Goal: Check status: Check status

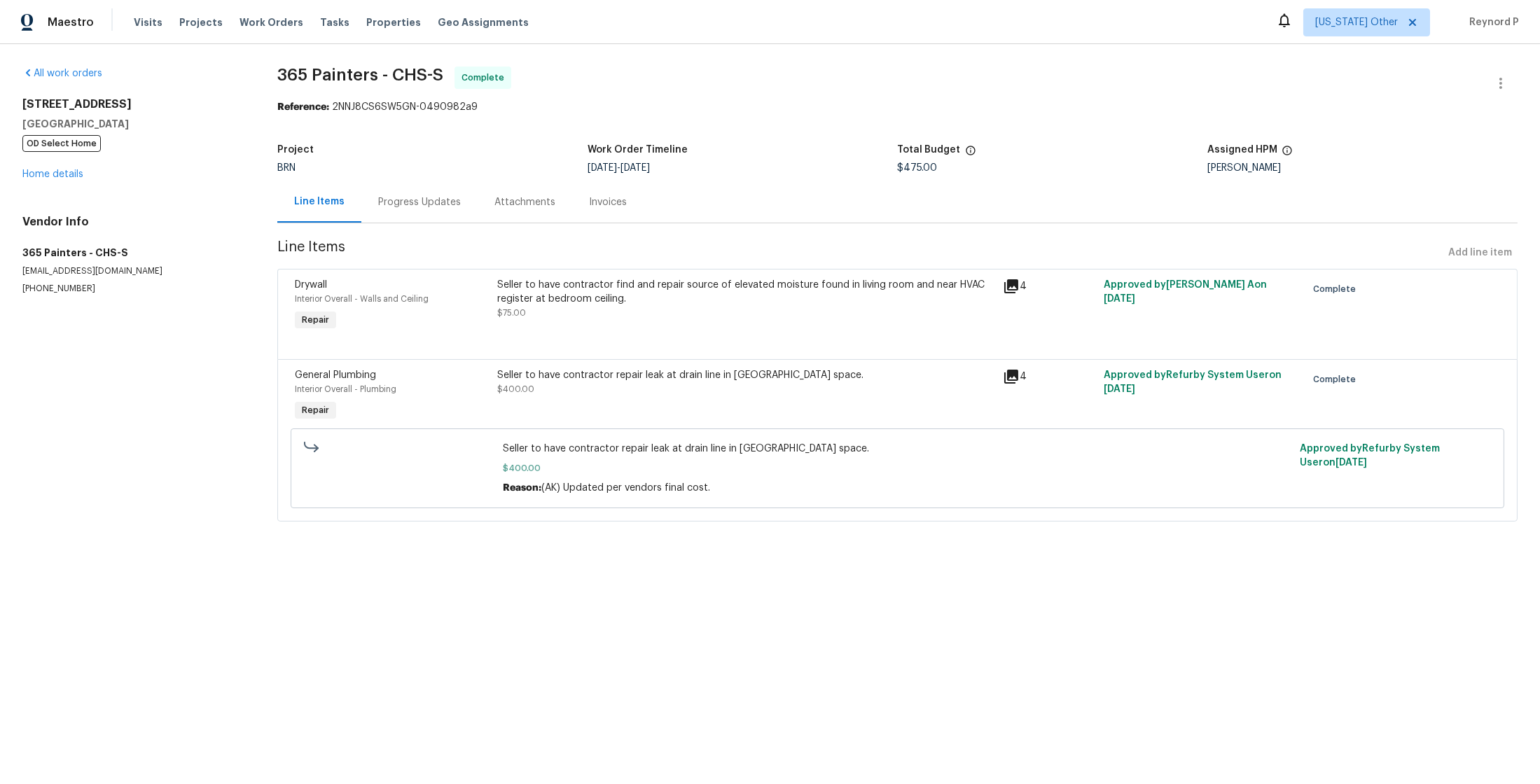
click at [430, 191] on div "Progress Updates" at bounding box center [419, 202] width 116 height 41
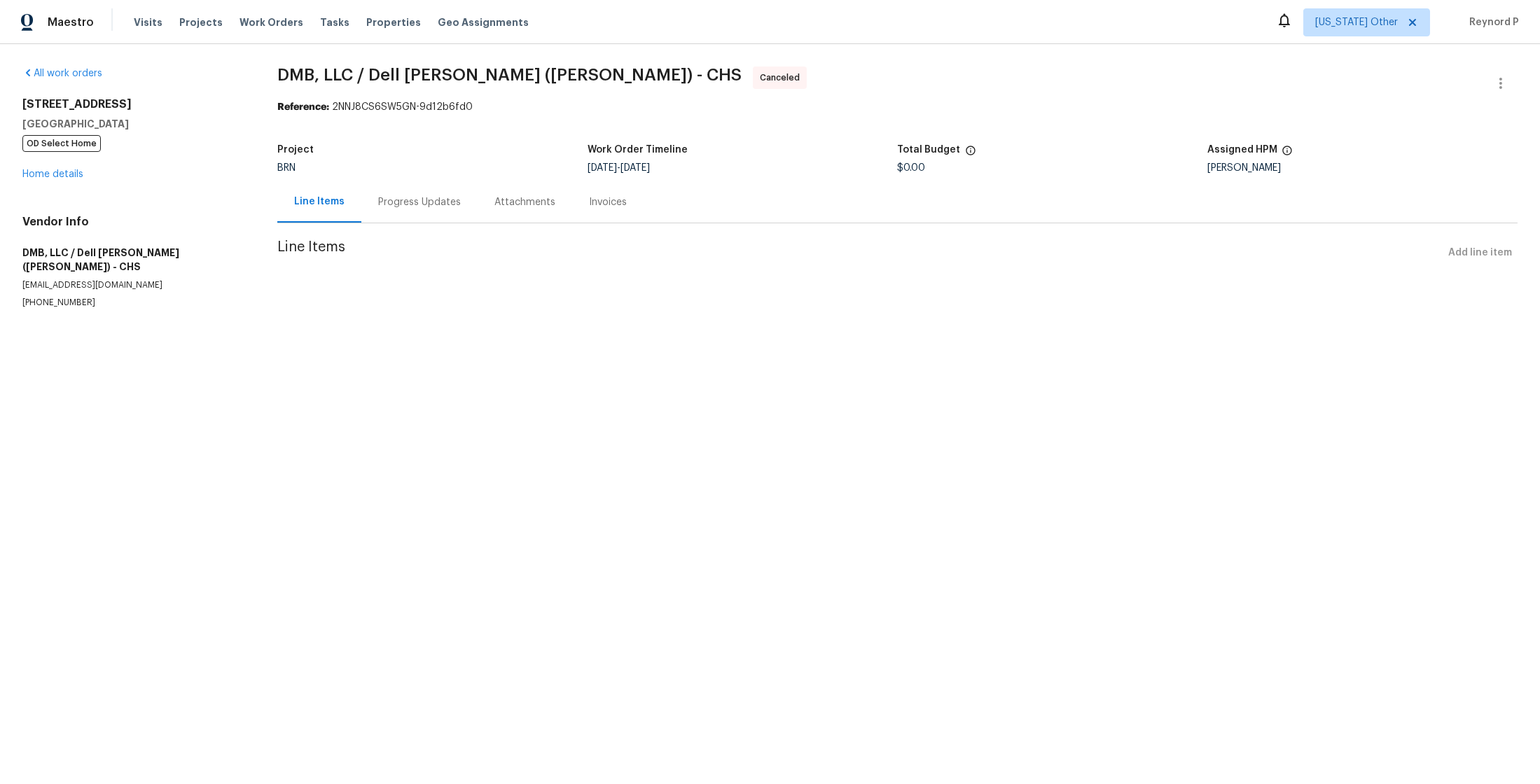
click at [402, 202] on div "Progress Updates" at bounding box center [419, 203] width 83 height 14
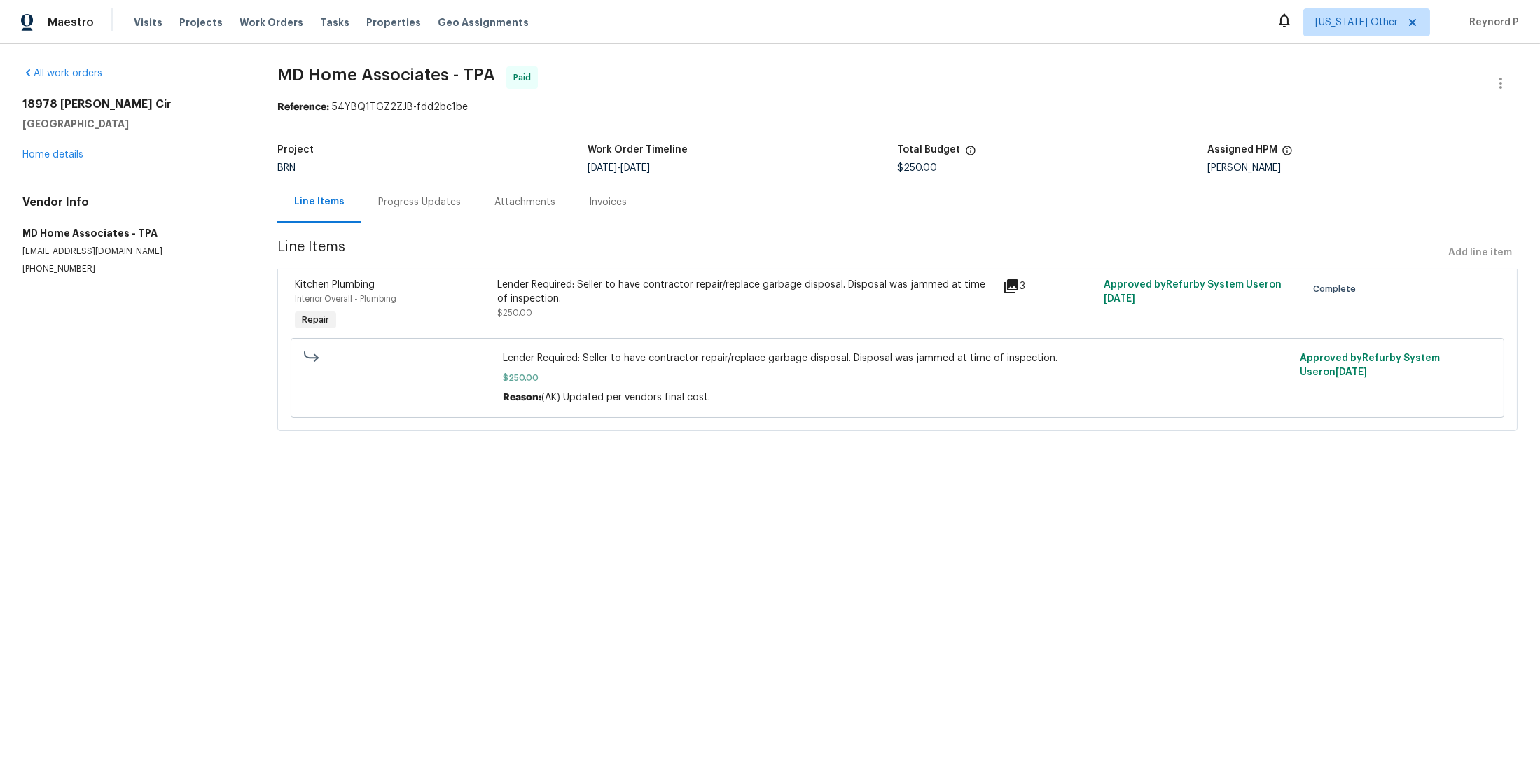
click at [599, 290] on div "Lender Required: Seller to have contractor repair/replace garbage disposal. Dis…" at bounding box center [745, 292] width 497 height 28
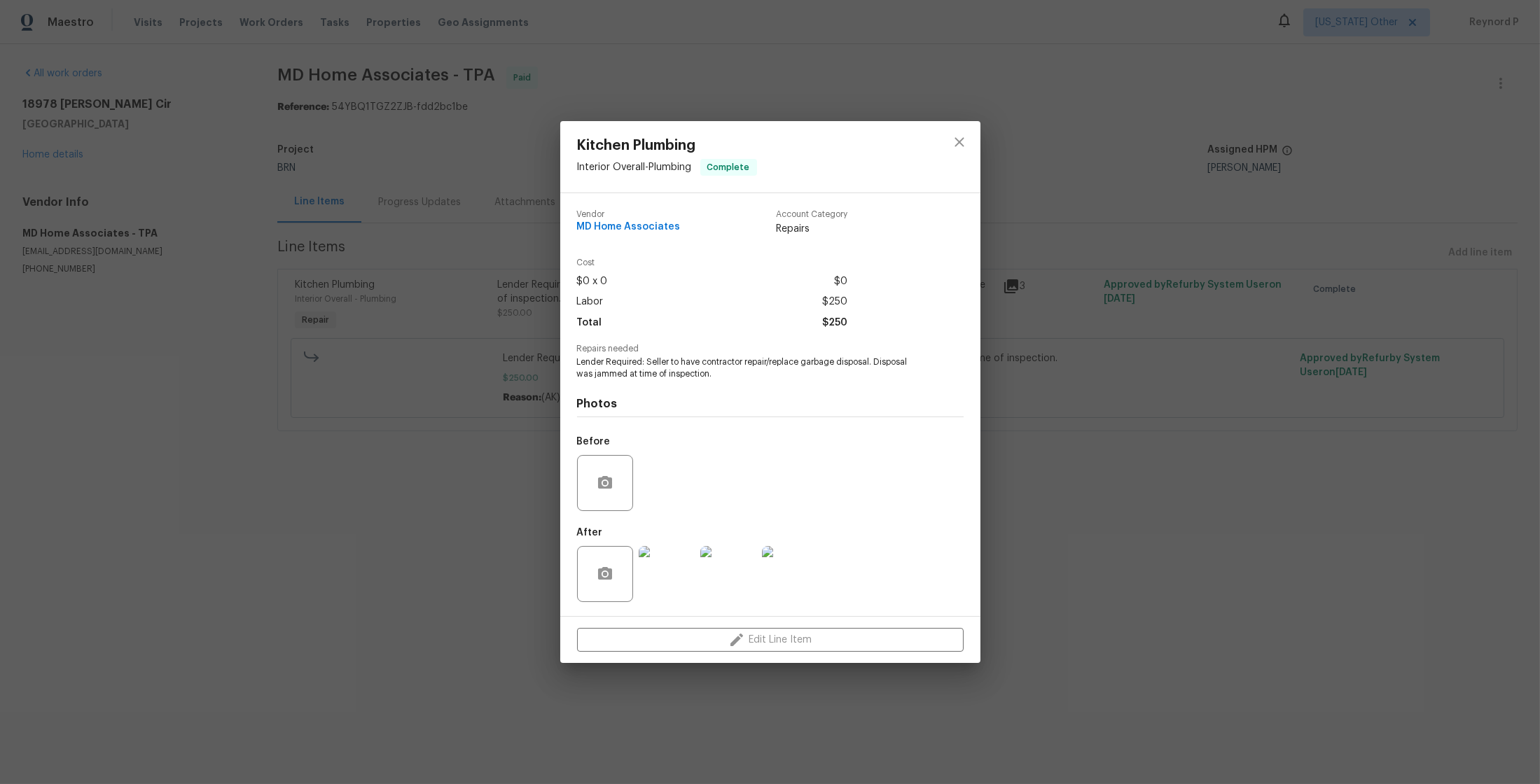
click at [418, 551] on div "Kitchen Plumbing Interior Overall - Plumbing Complete Vendor MD Home Associates…" at bounding box center [770, 392] width 1540 height 784
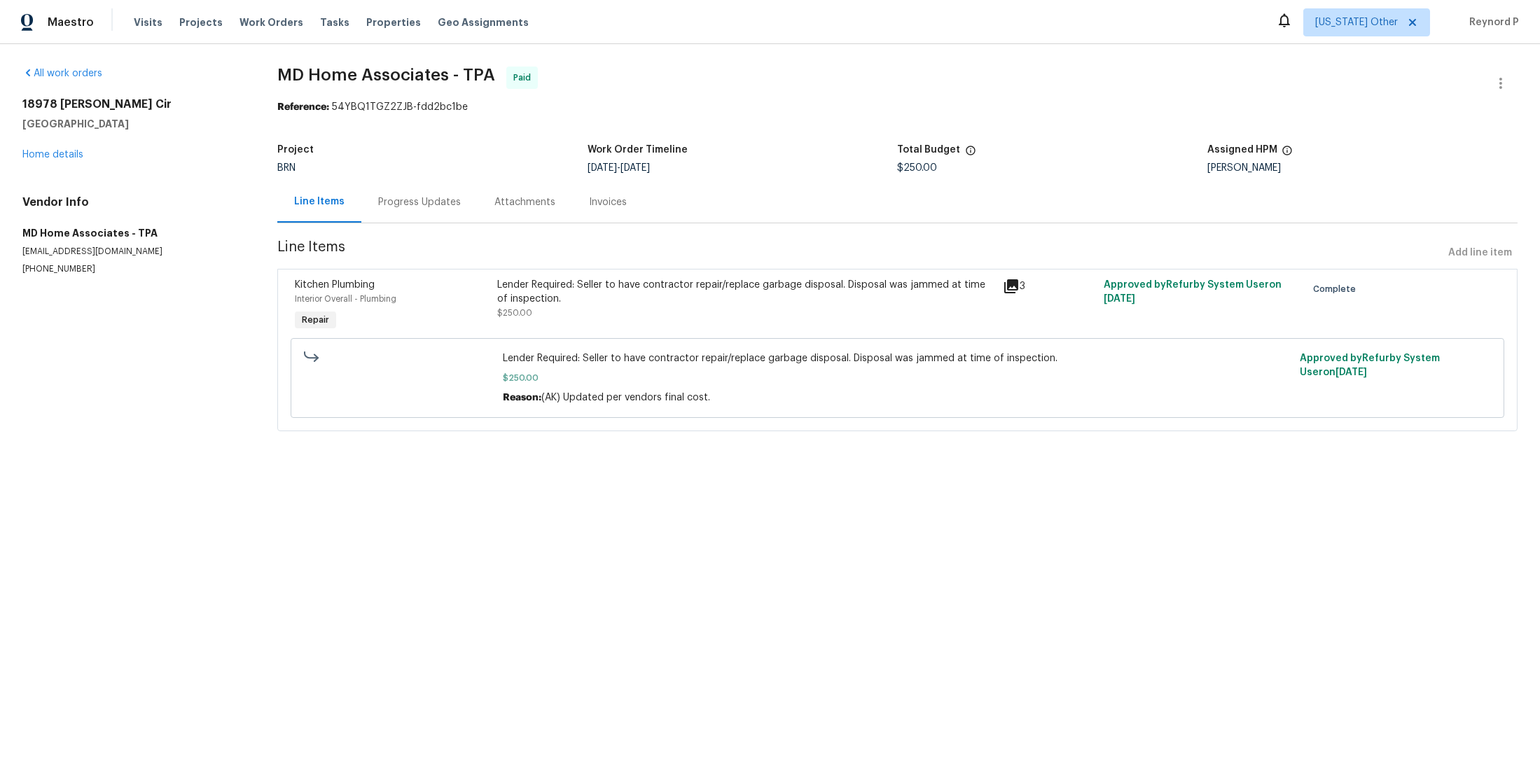
click at [394, 209] on div "Progress Updates" at bounding box center [419, 203] width 83 height 14
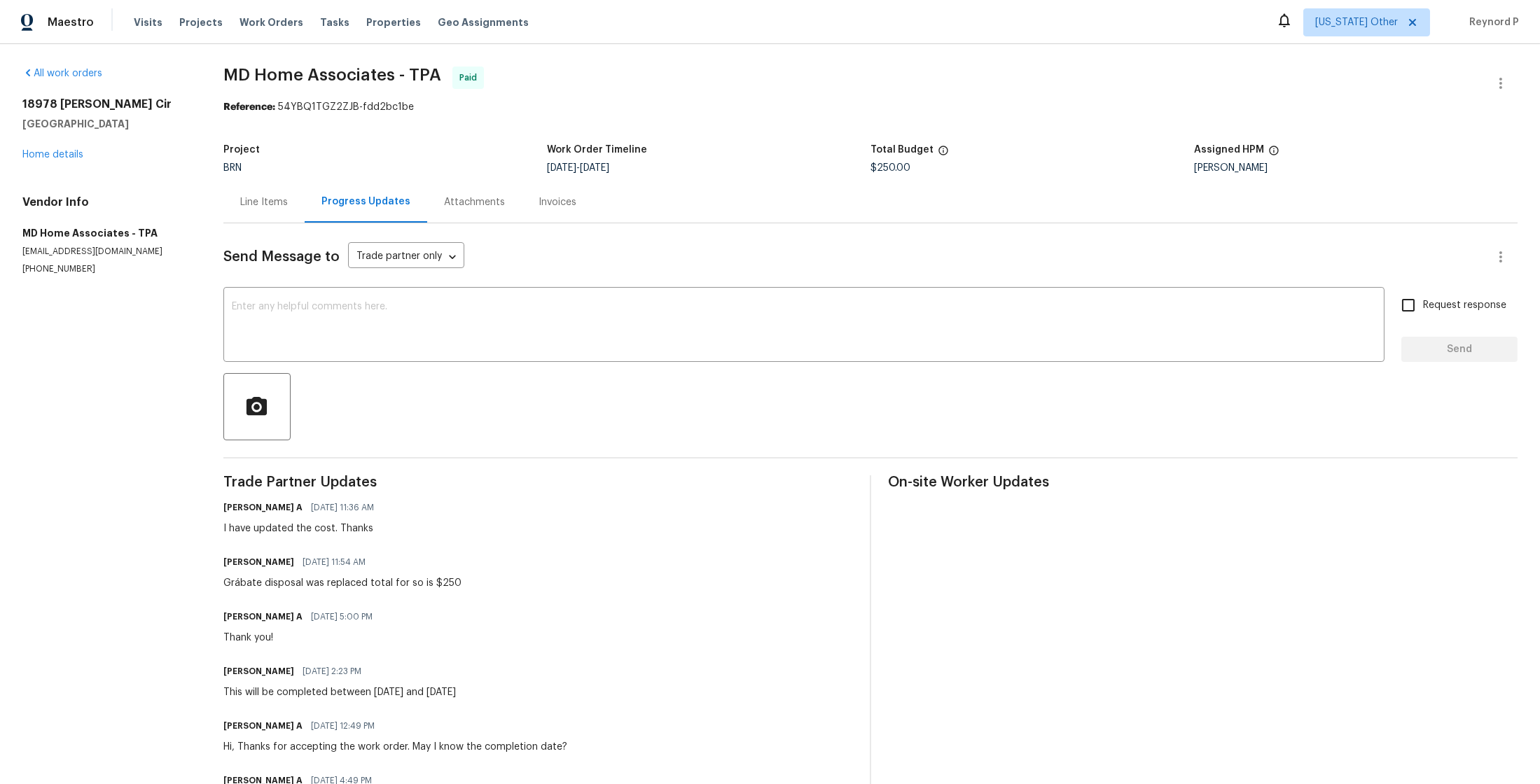
click at [259, 196] on div "Line Items" at bounding box center [264, 203] width 48 height 14
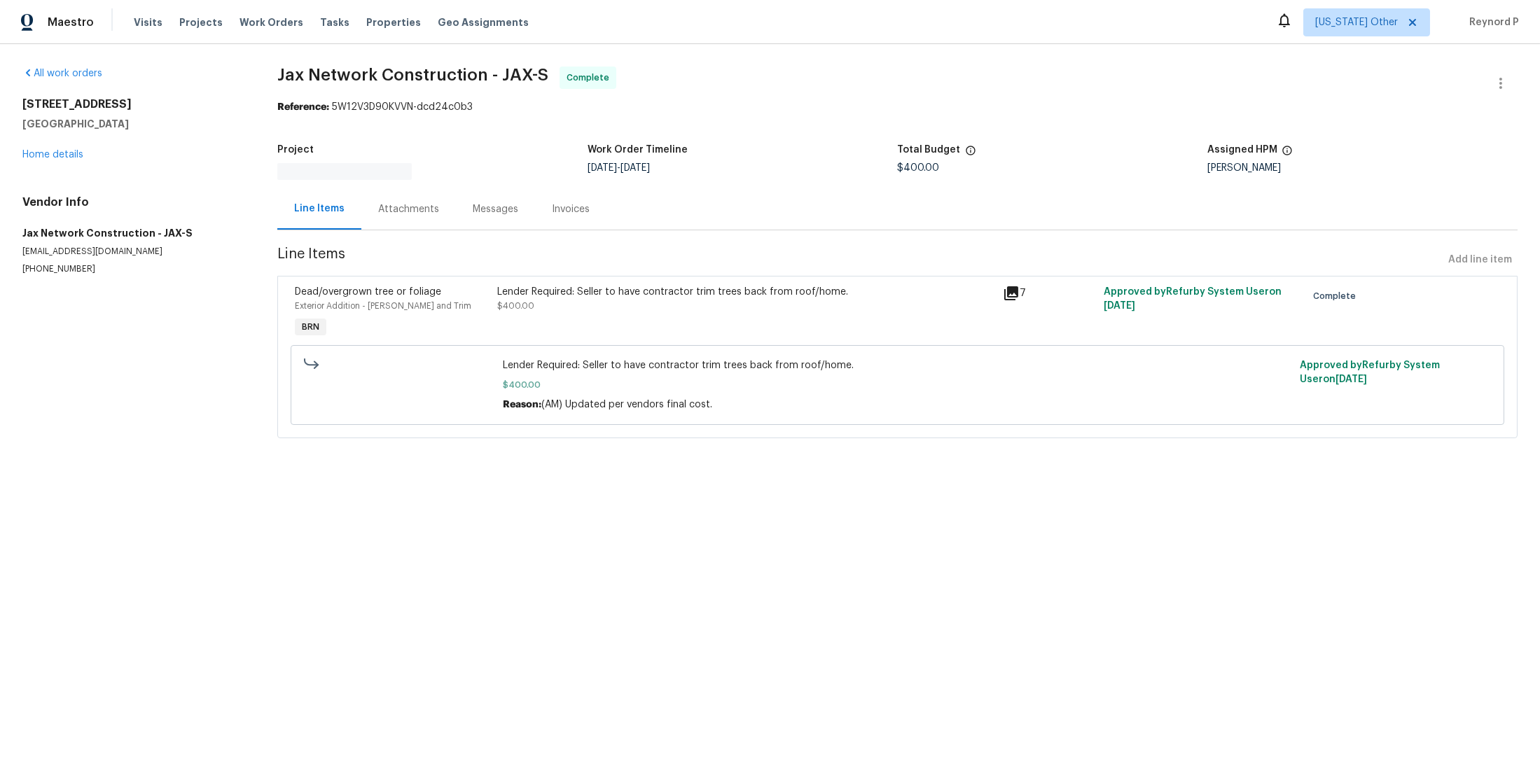
click at [730, 305] on div "Lender Required: Seller to have contractor trim trees back from roof/home. $400…" at bounding box center [745, 300] width 497 height 28
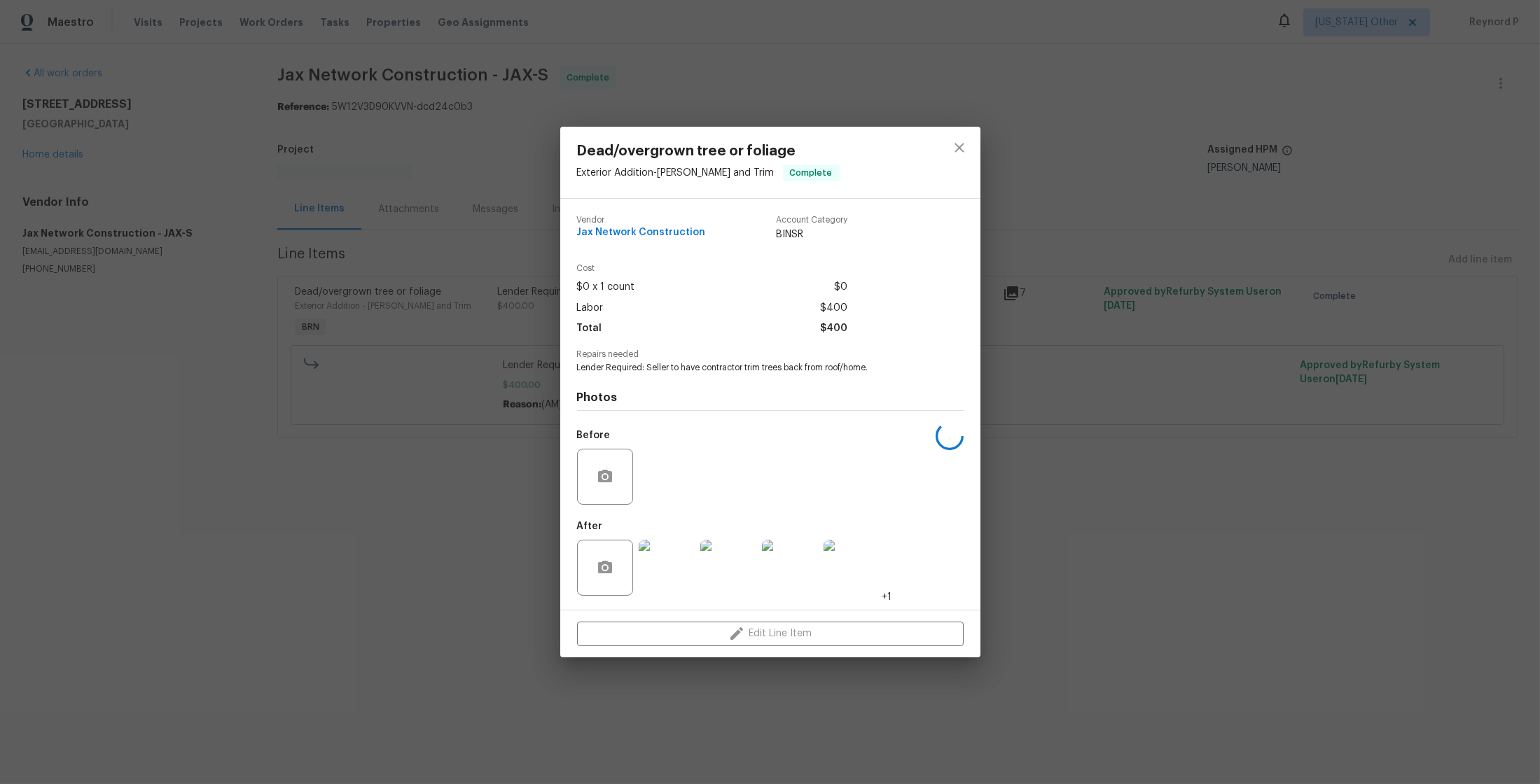
click at [458, 527] on div "Dead/overgrown tree or foliage Exterior Addition - Eaves and Trim Complete Vend…" at bounding box center [770, 392] width 1540 height 784
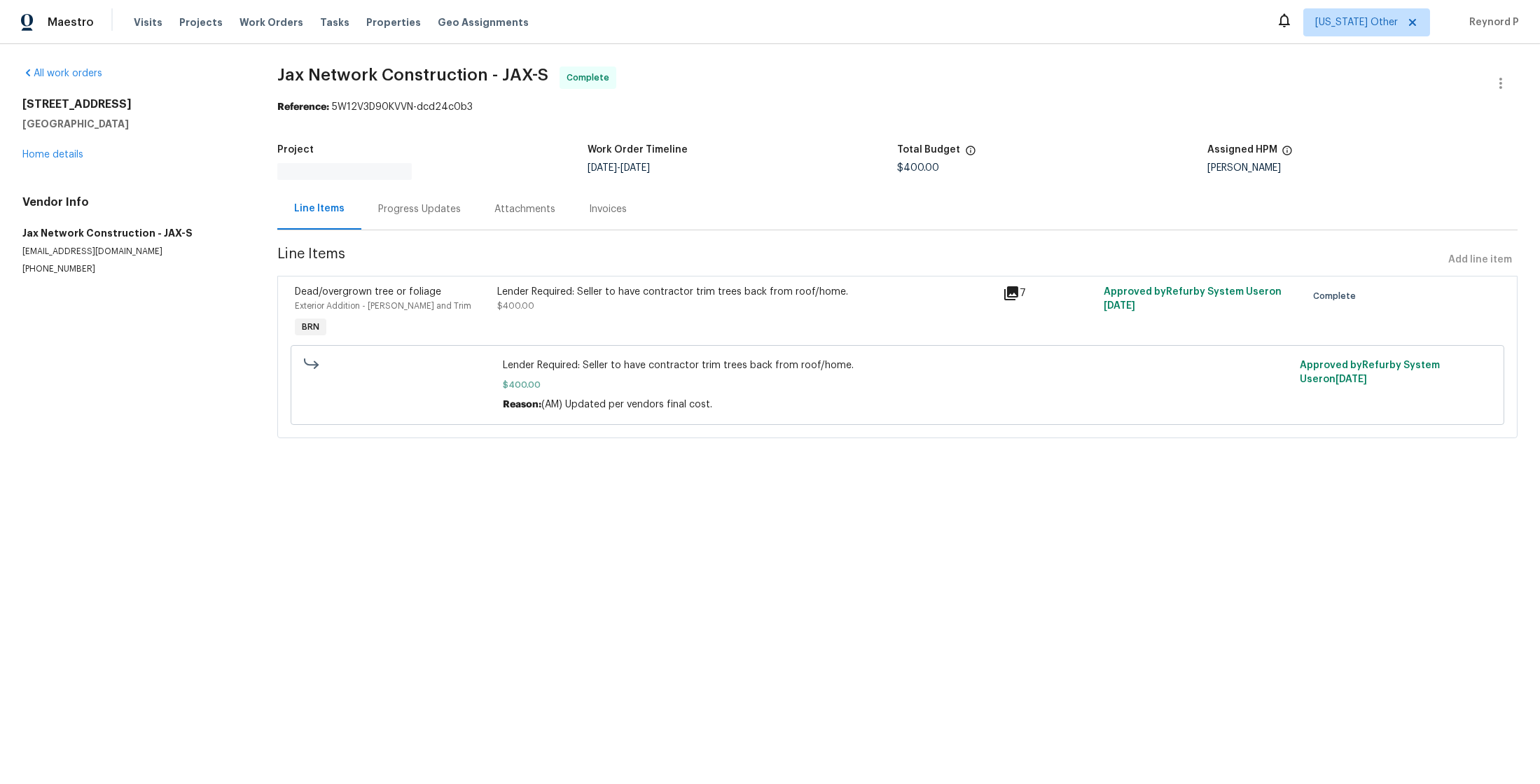
click at [441, 208] on div "Progress Updates" at bounding box center [419, 210] width 83 height 14
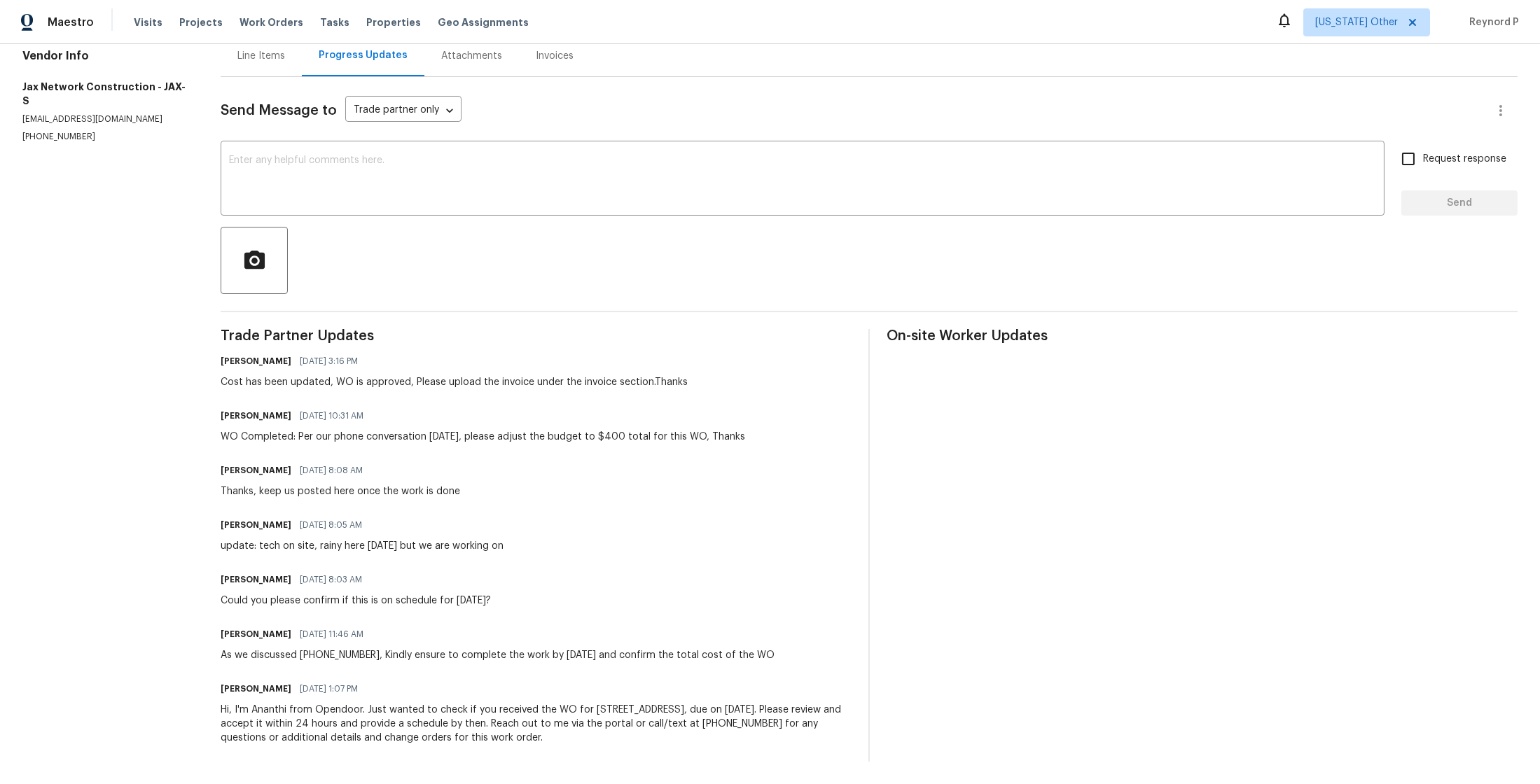
scroll to position [147, 0]
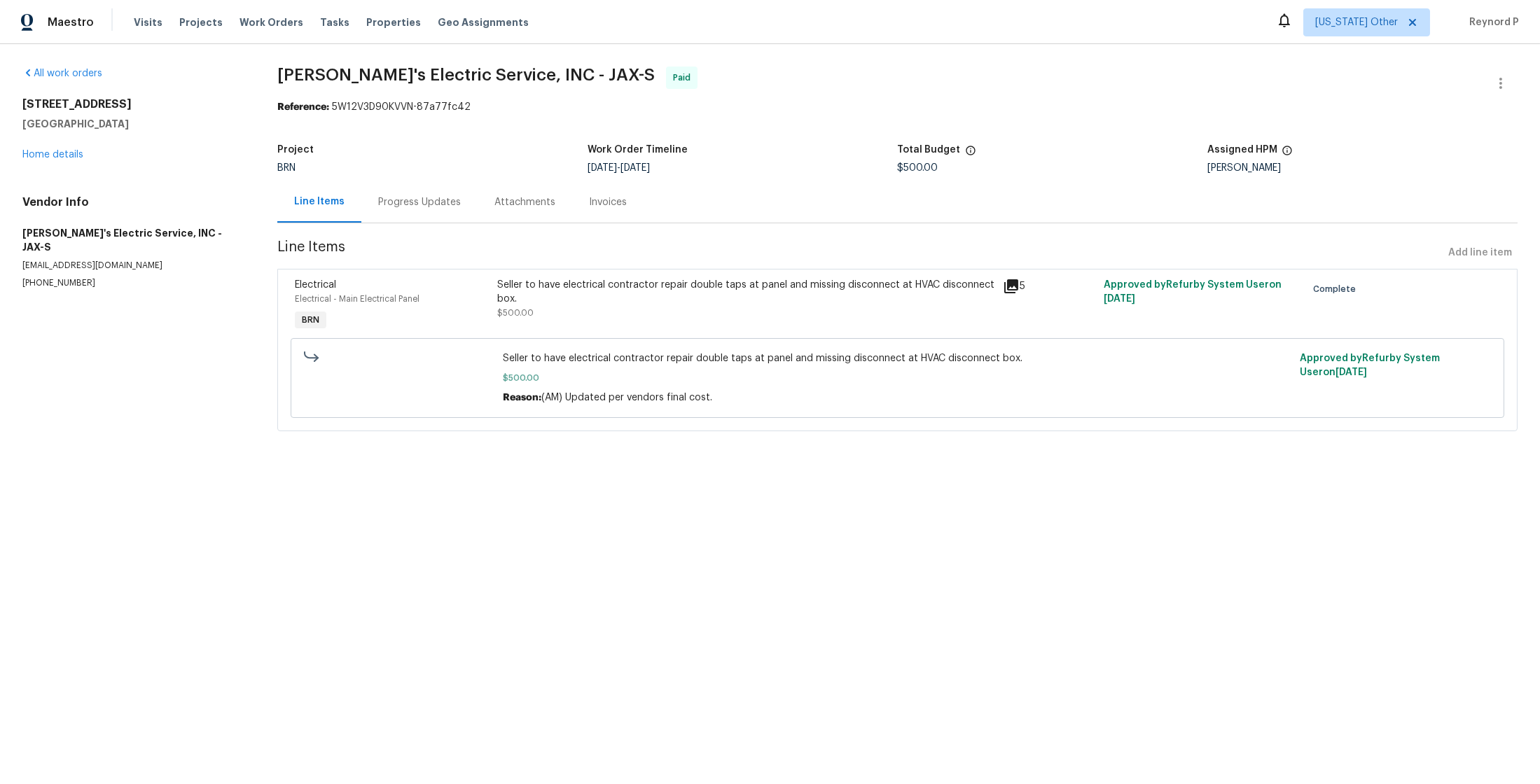
click at [571, 293] on div "Seller to have electrical contractor repair double taps at panel and missing di…" at bounding box center [745, 292] width 497 height 28
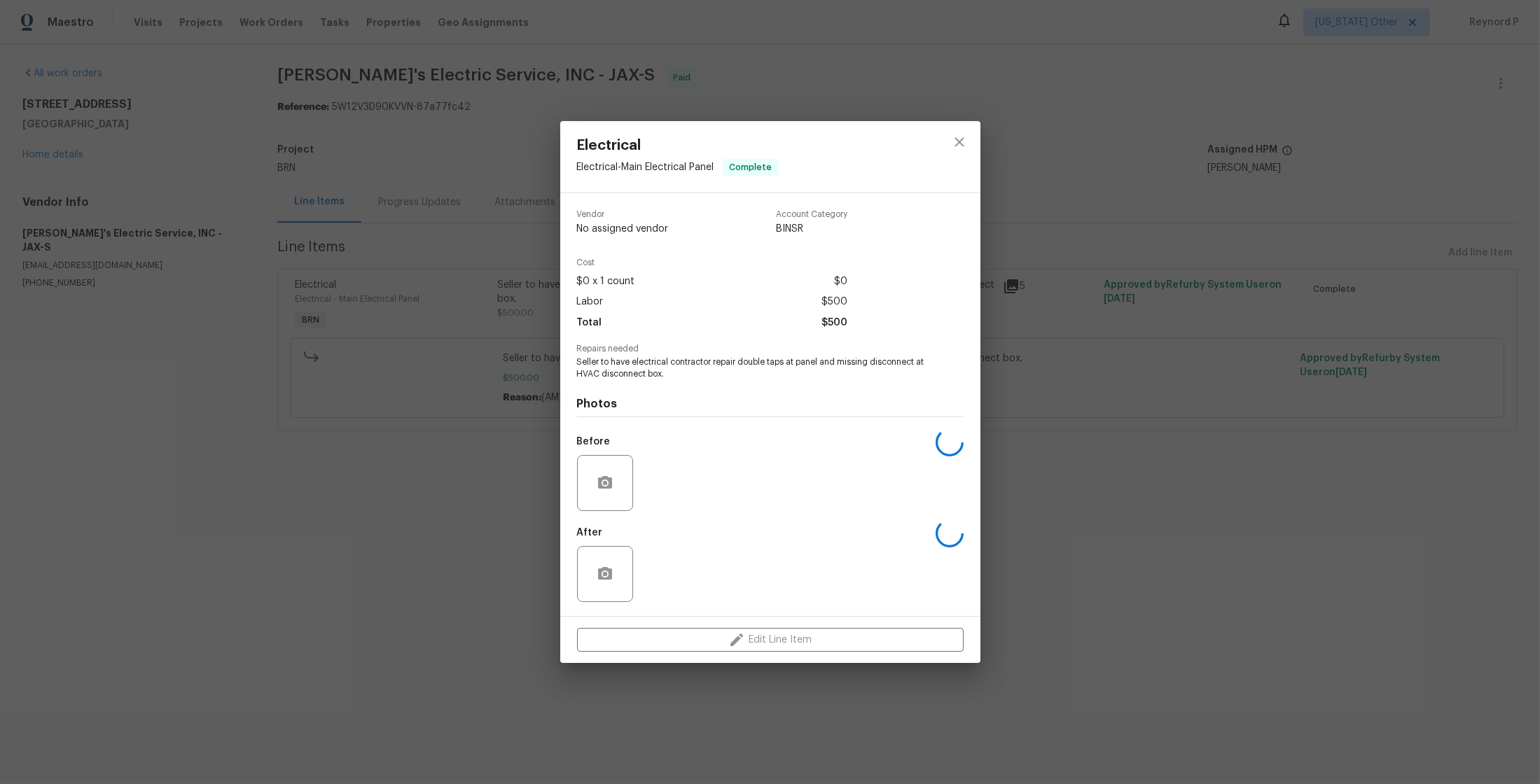
click at [453, 486] on div "Electrical Electrical - Main Electrical Panel Complete Vendor No assigned vendo…" at bounding box center [770, 392] width 1540 height 784
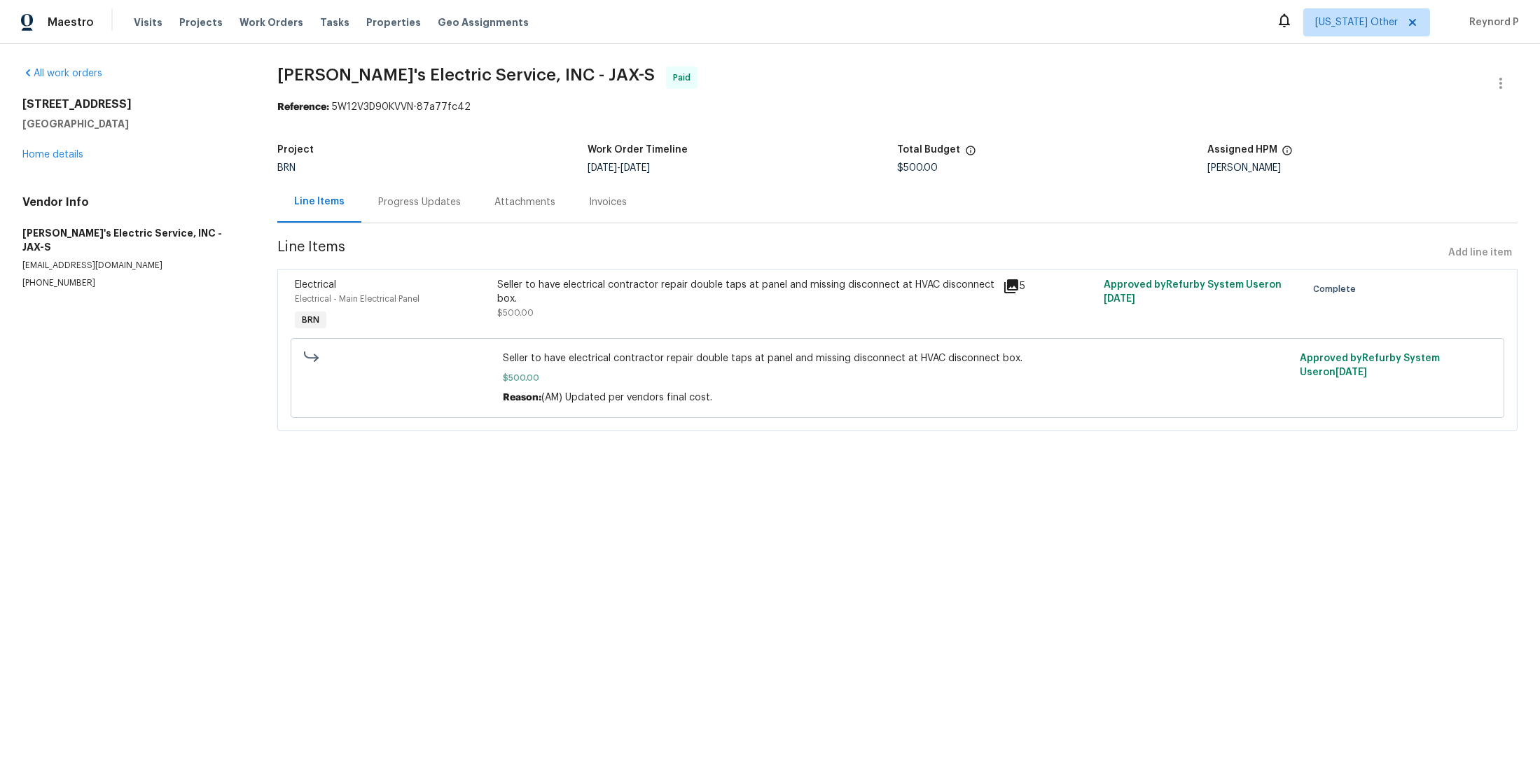
click at [422, 214] on div "Progress Updates" at bounding box center [419, 202] width 116 height 41
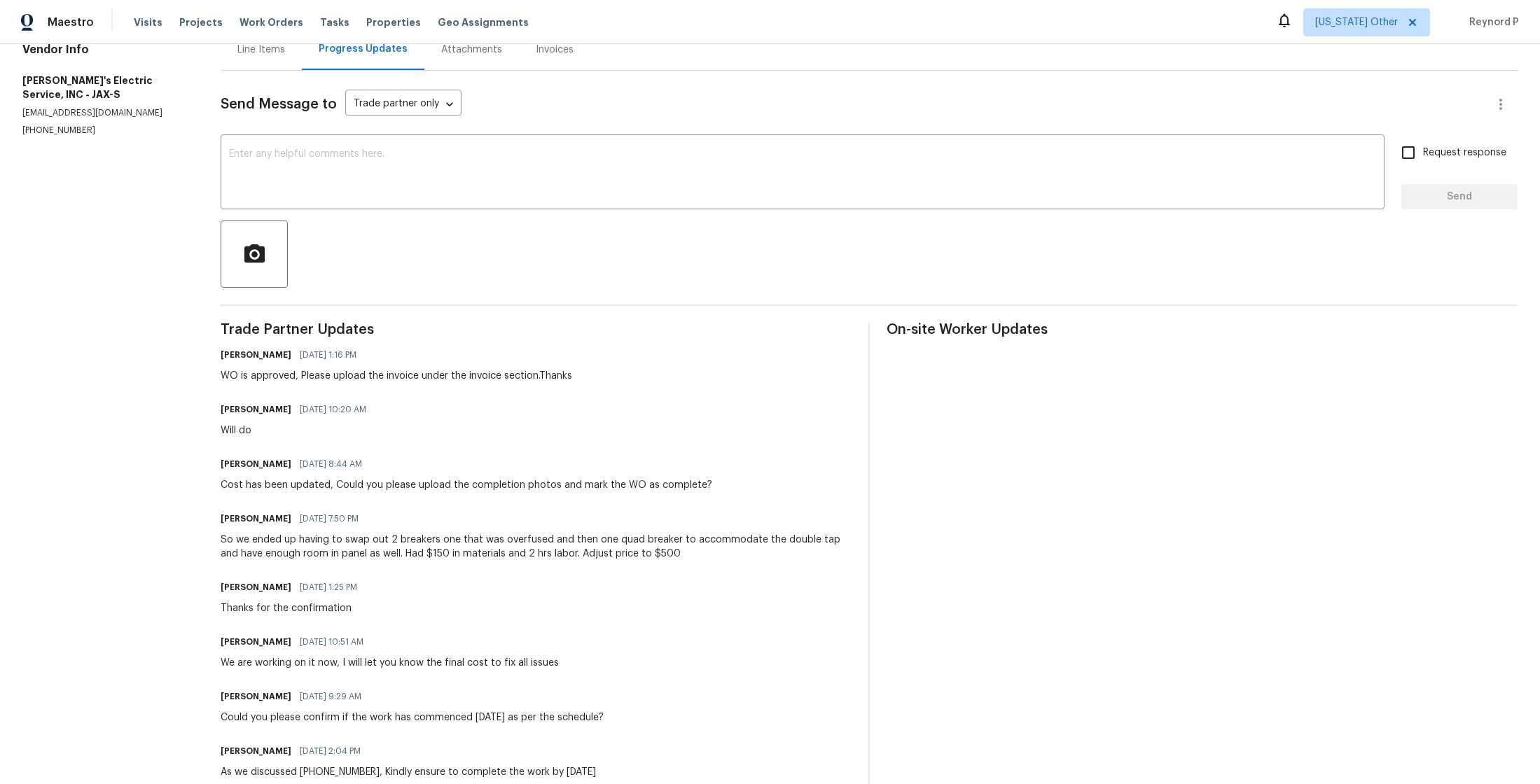
scroll to position [75, 0]
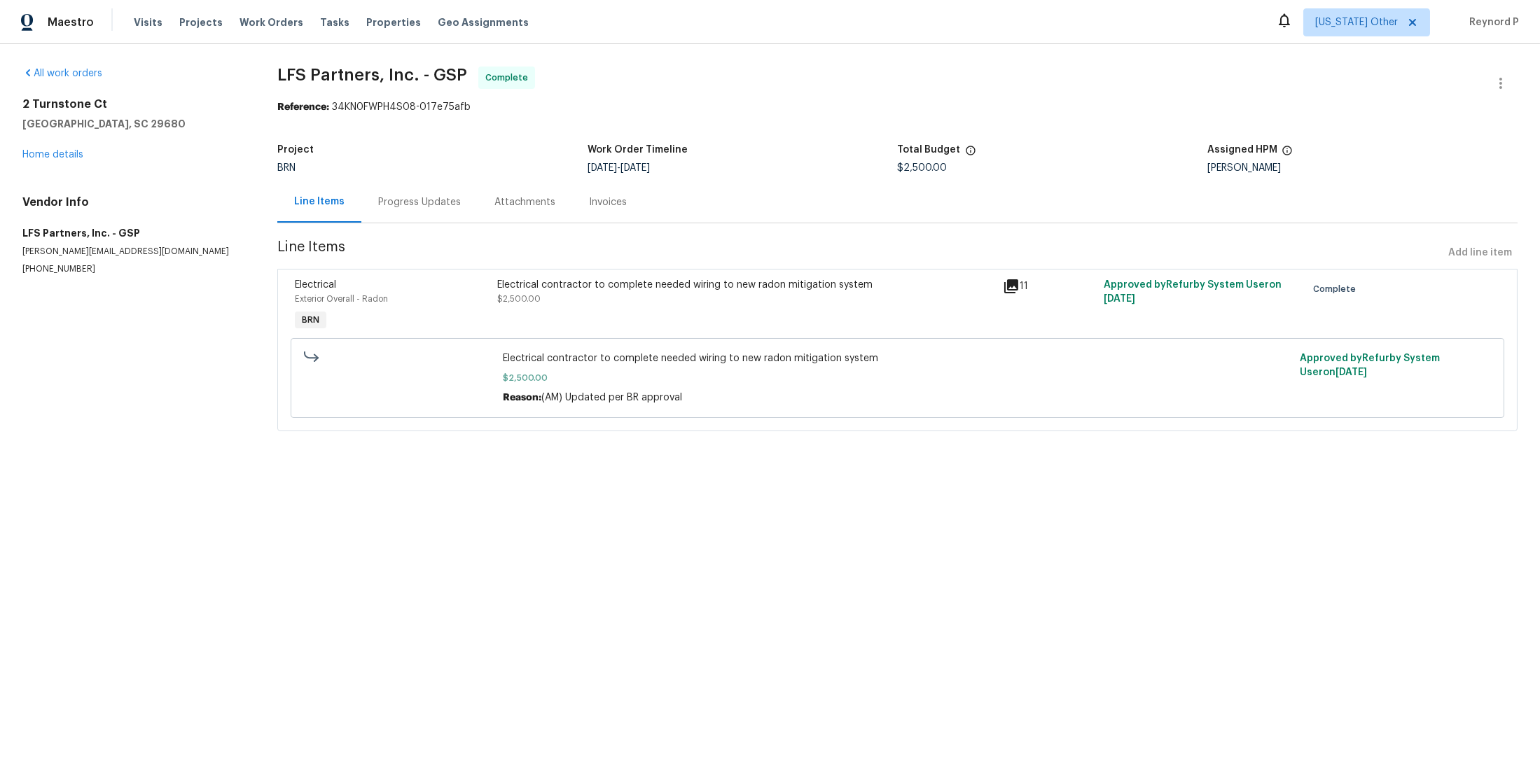
click at [425, 199] on div "Progress Updates" at bounding box center [419, 203] width 83 height 14
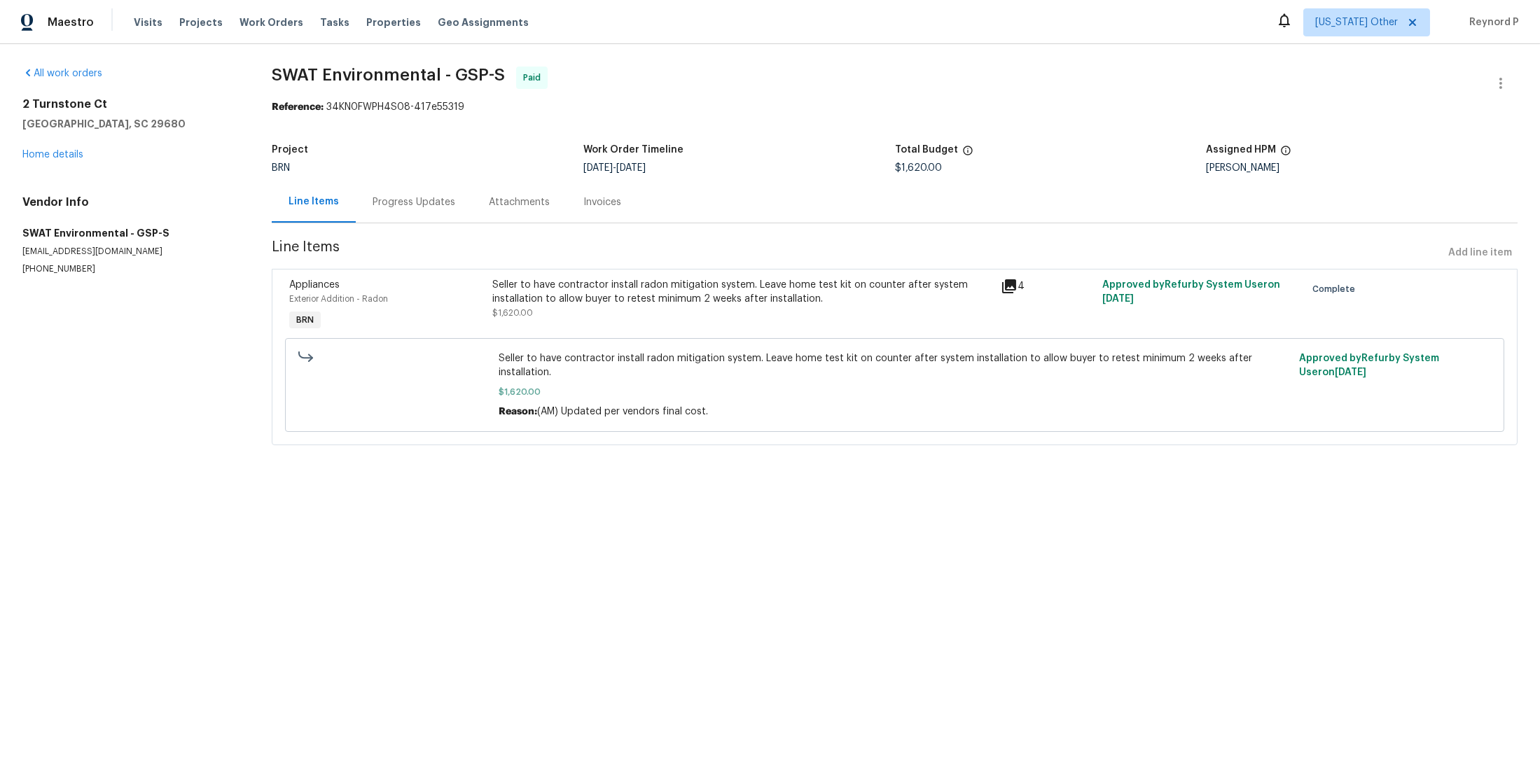
click at [565, 305] on div "Seller to have contractor install radon mitigation system. Leave home test kit …" at bounding box center [742, 292] width 500 height 28
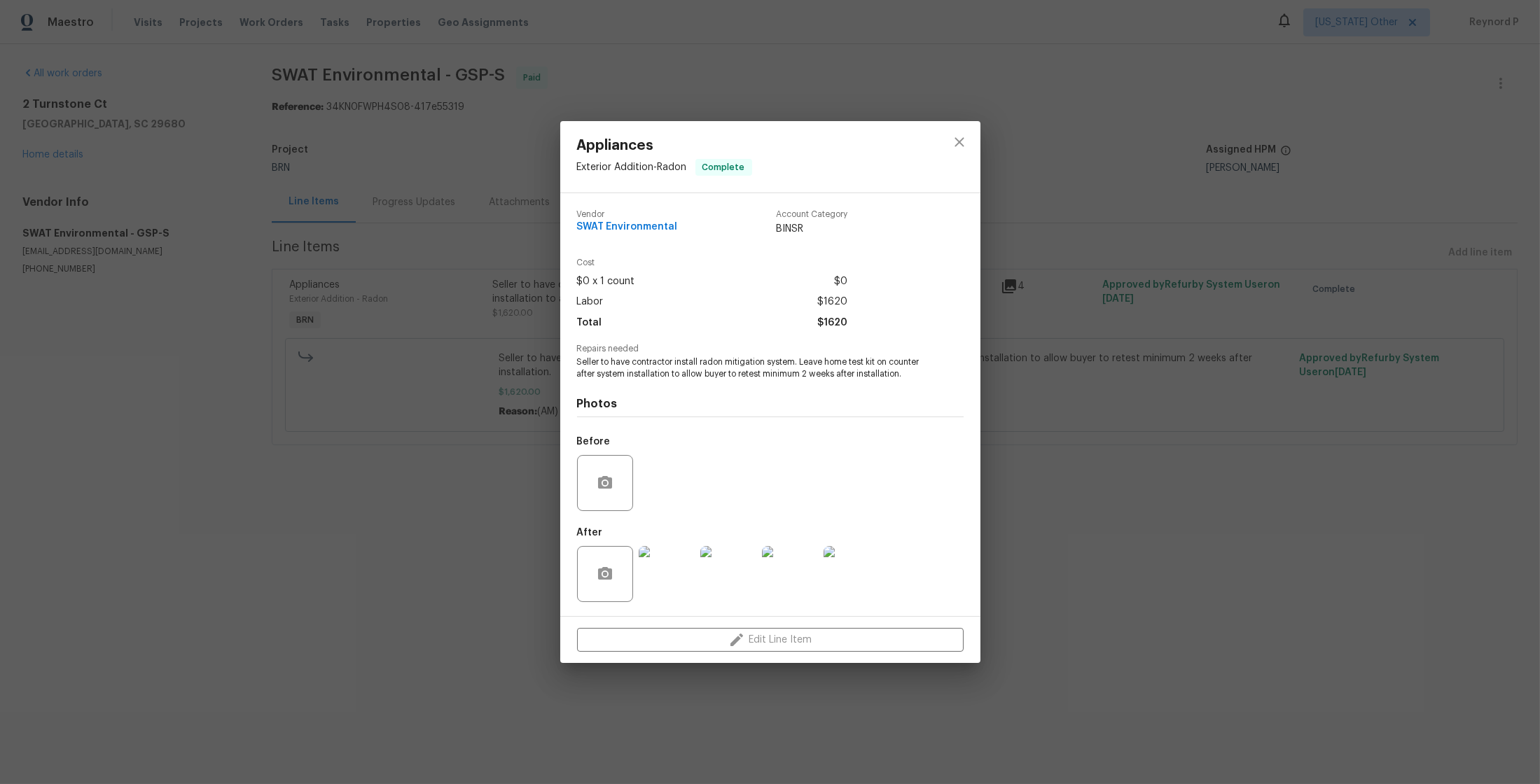
click at [430, 512] on div "Appliances Exterior Addition - Radon Complete Vendor SWAT Environmental Account…" at bounding box center [770, 392] width 1540 height 784
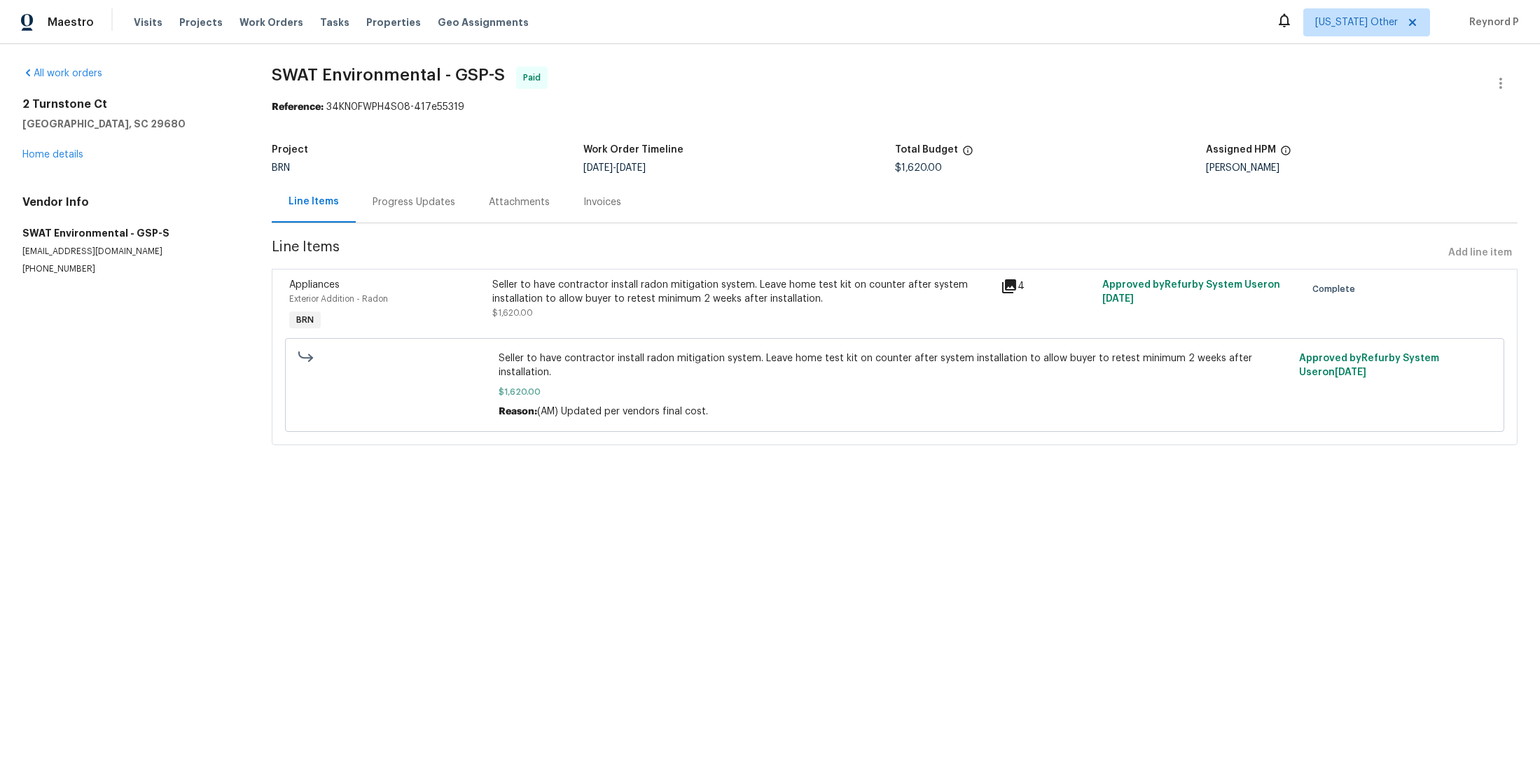
click at [421, 206] on div "Progress Updates" at bounding box center [414, 203] width 83 height 14
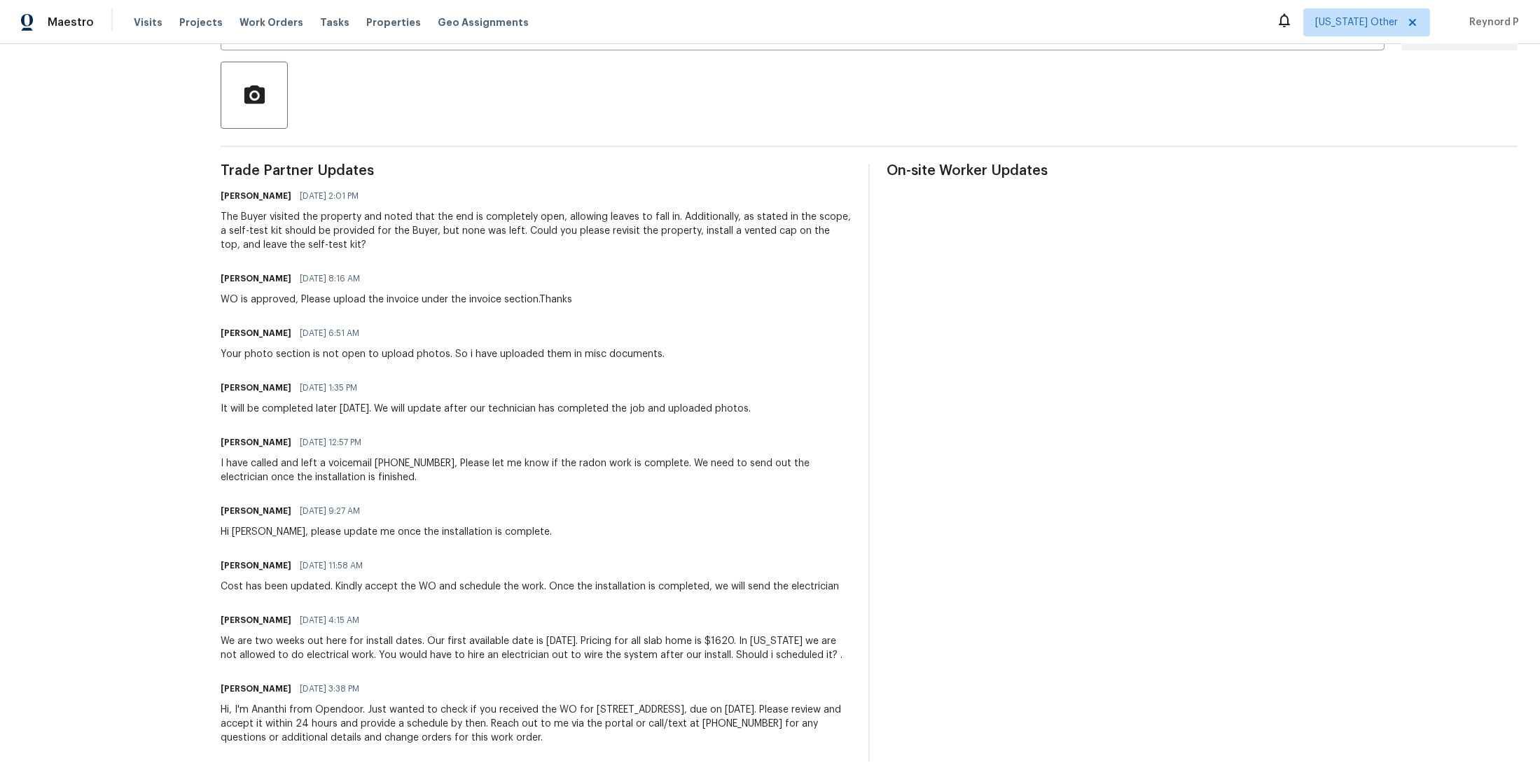
scroll to position [326, 0]
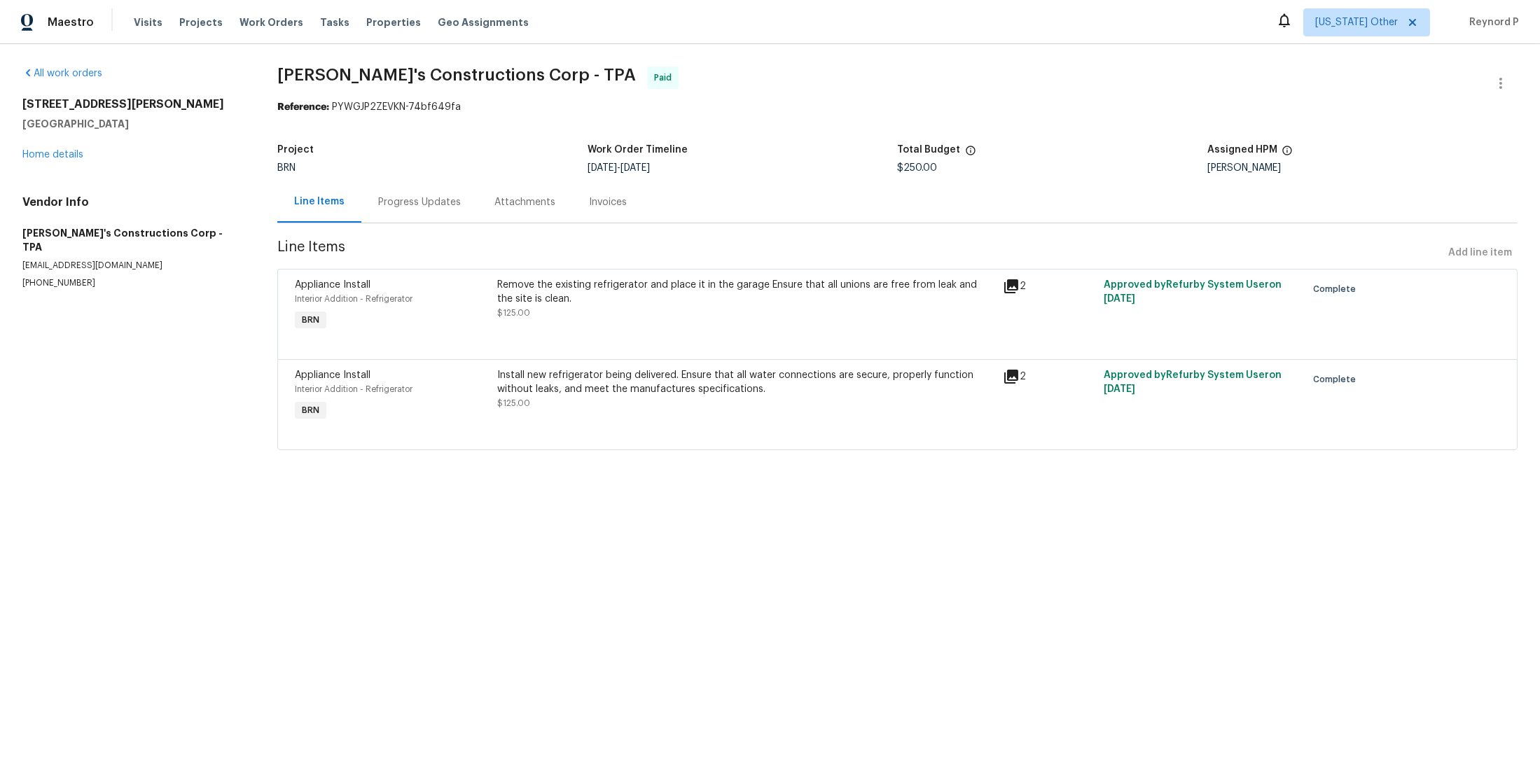
click at [438, 200] on div "Progress Updates" at bounding box center [419, 203] width 83 height 14
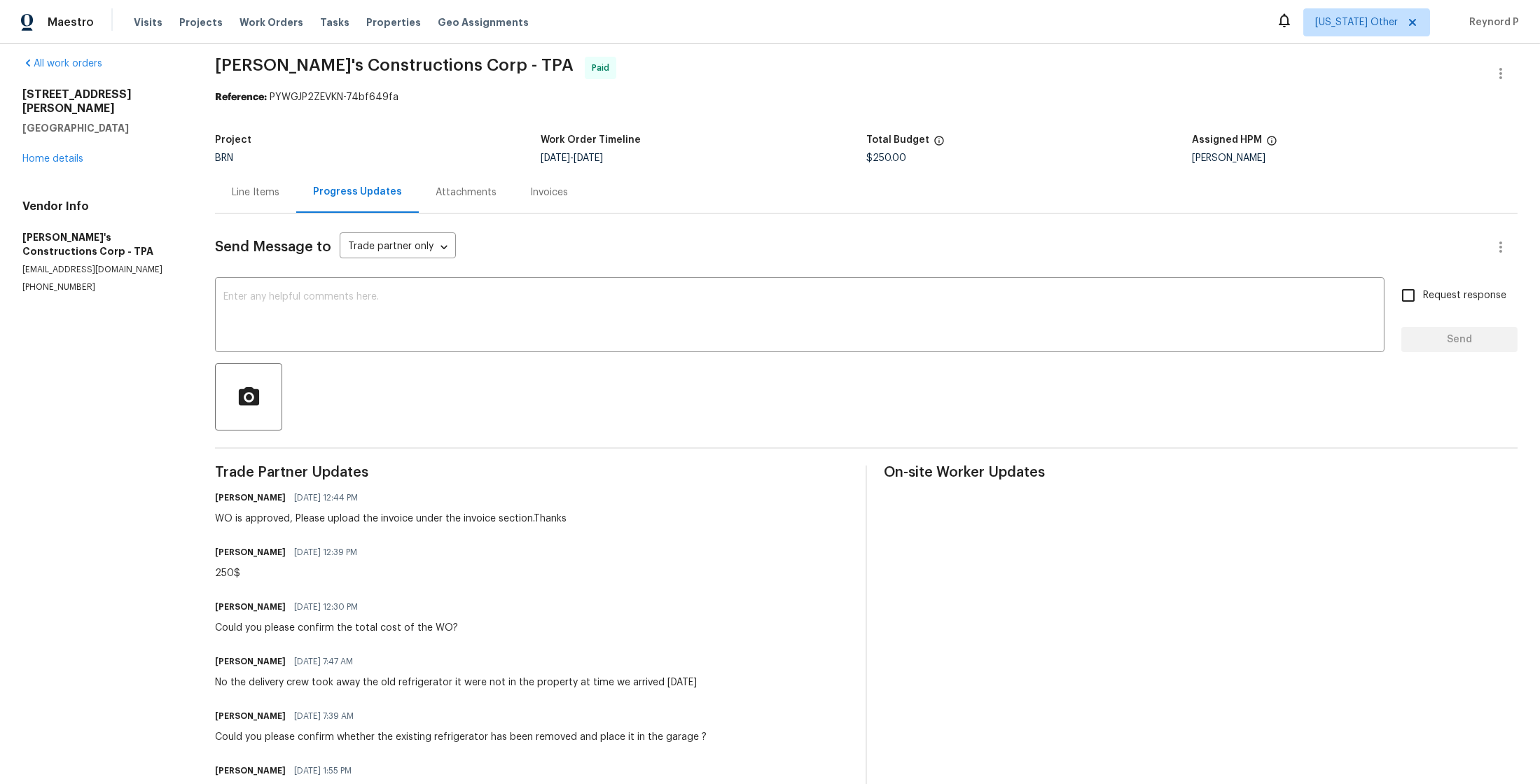
scroll to position [11, 0]
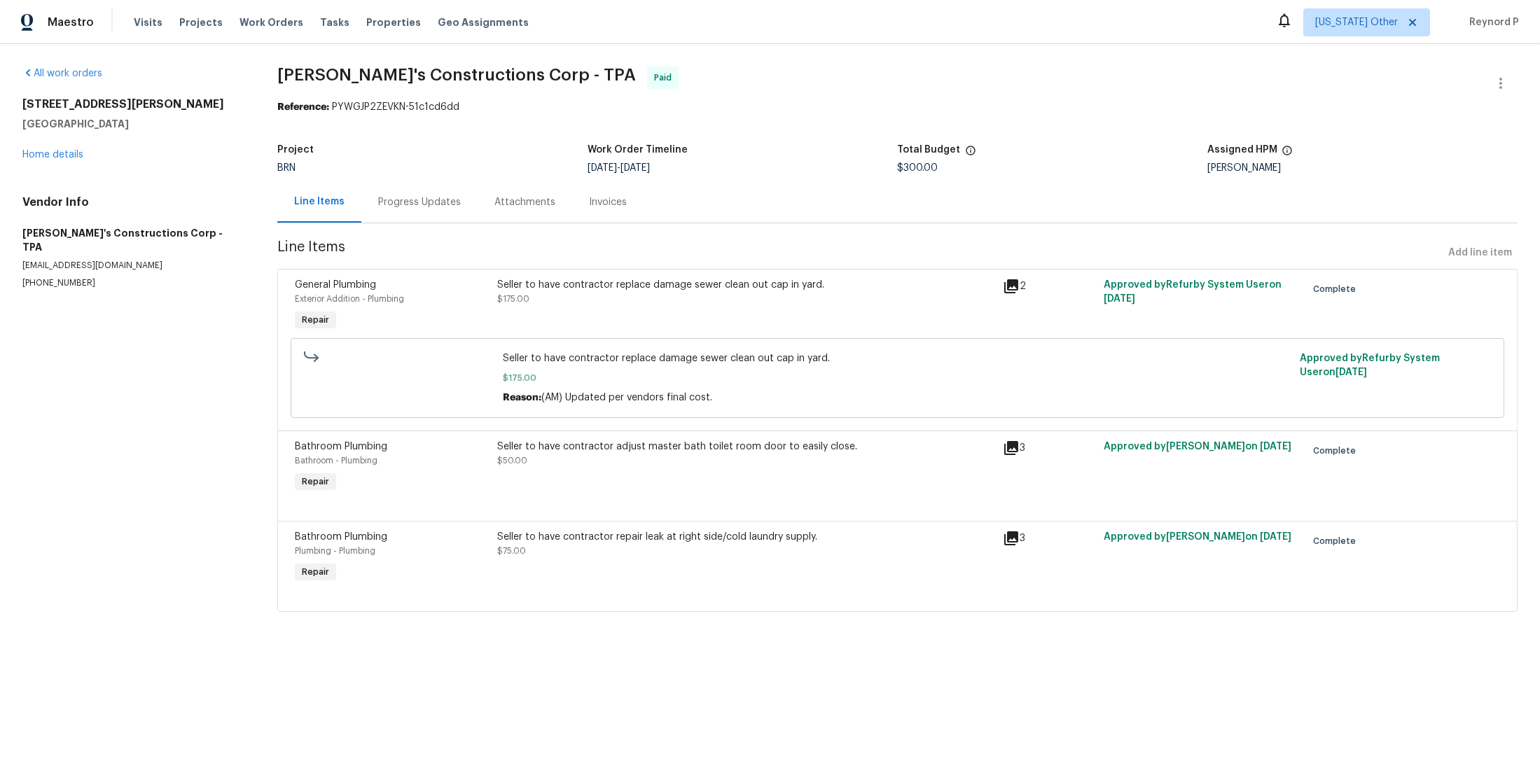
click at [408, 189] on div "Progress Updates" at bounding box center [419, 202] width 116 height 41
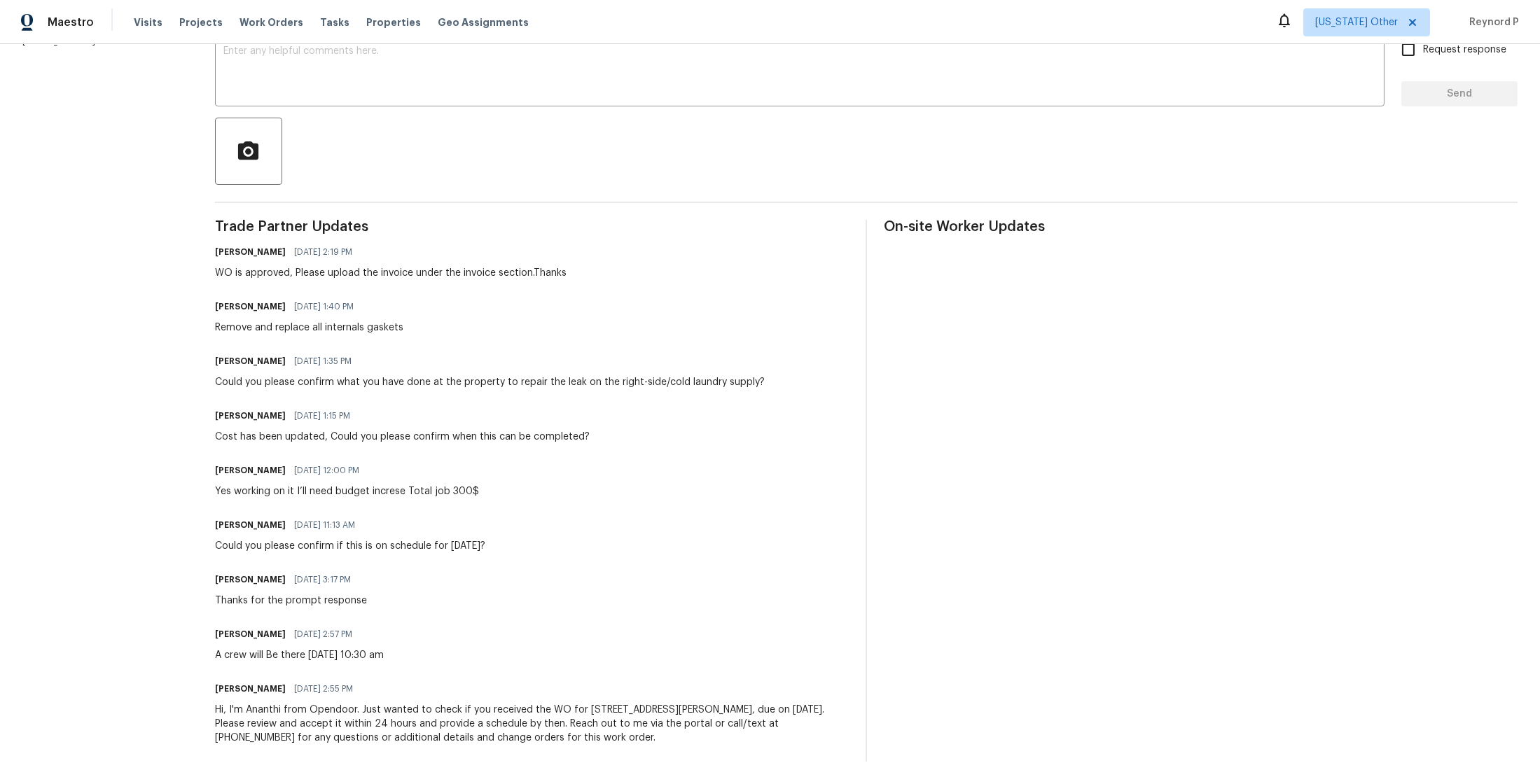
scroll to position [256, 0]
